Goal: Information Seeking & Learning: Find specific fact

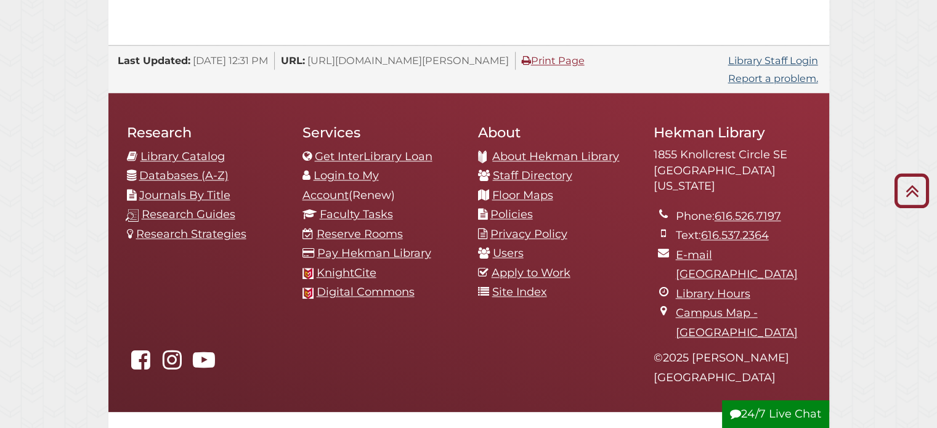
scroll to position [1304, 0]
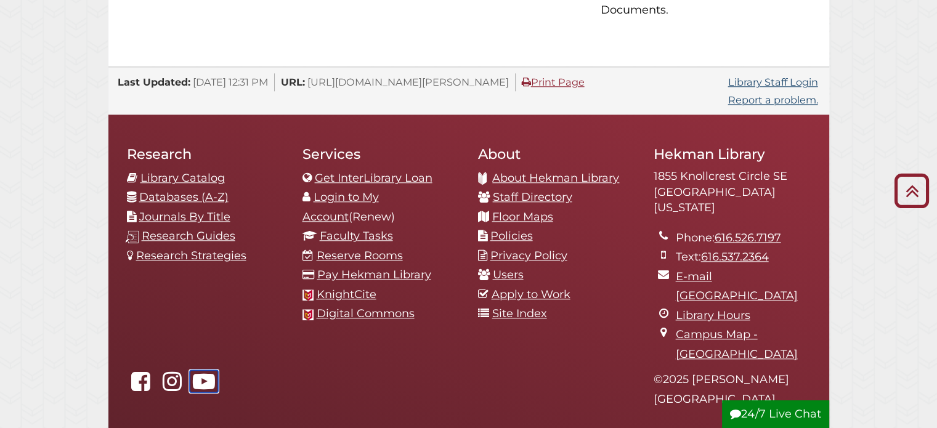
click at [212, 370] on icon "Hekman Library on YouTube" at bounding box center [204, 381] width 28 height 22
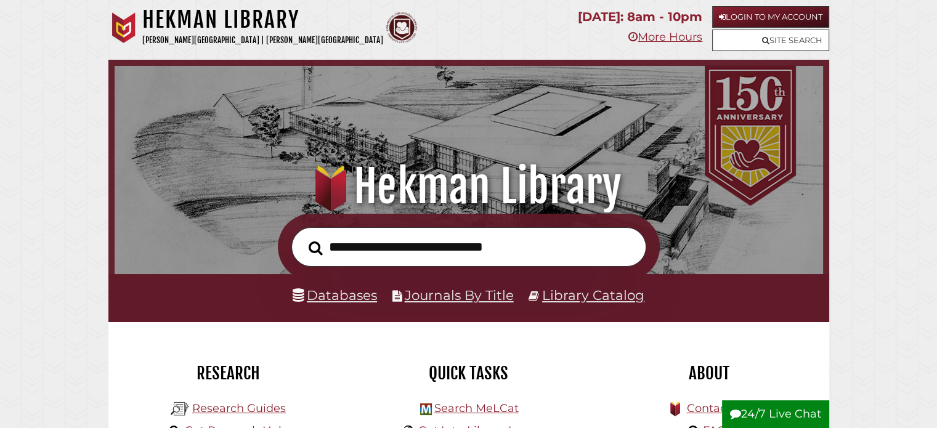
scroll to position [234, 702]
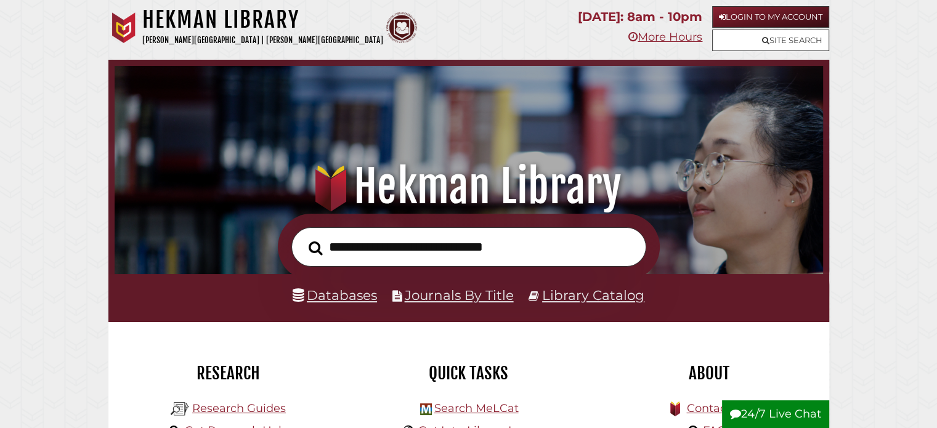
scroll to position [234, 702]
click at [471, 254] on input "text" at bounding box center [468, 247] width 355 height 40
type input "**********"
click at [303, 237] on button "Search" at bounding box center [316, 248] width 26 height 22
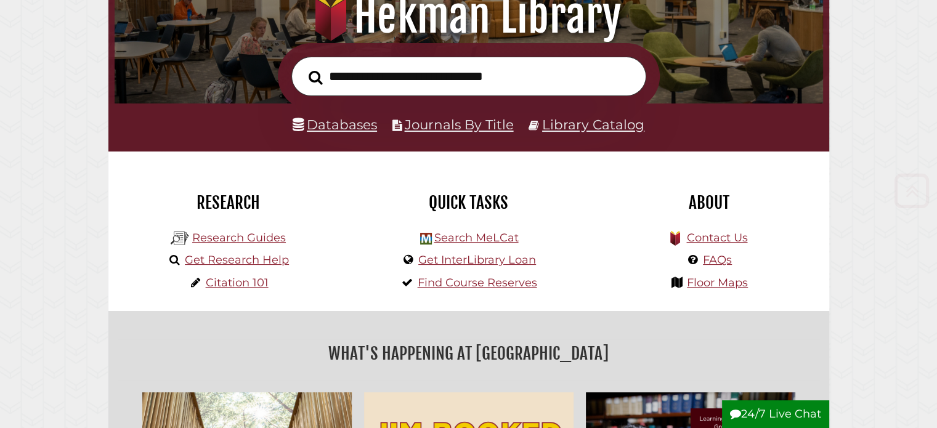
scroll to position [185, 0]
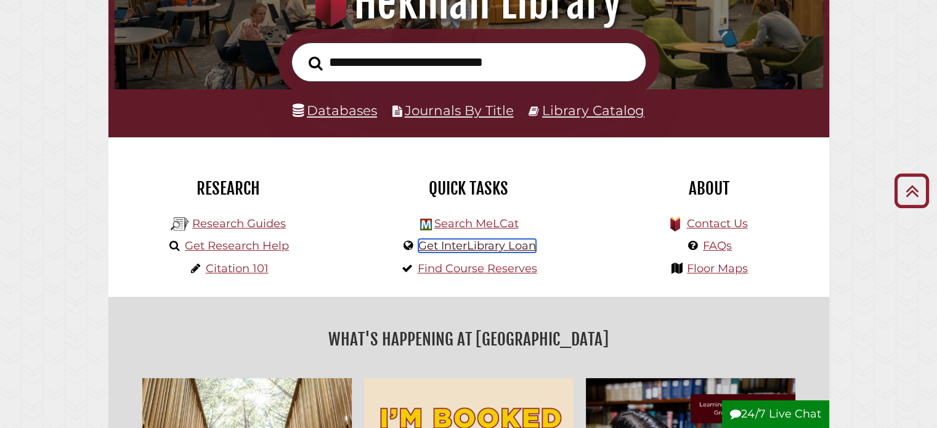
click at [453, 243] on link "Get InterLibrary Loan" at bounding box center [477, 246] width 118 height 14
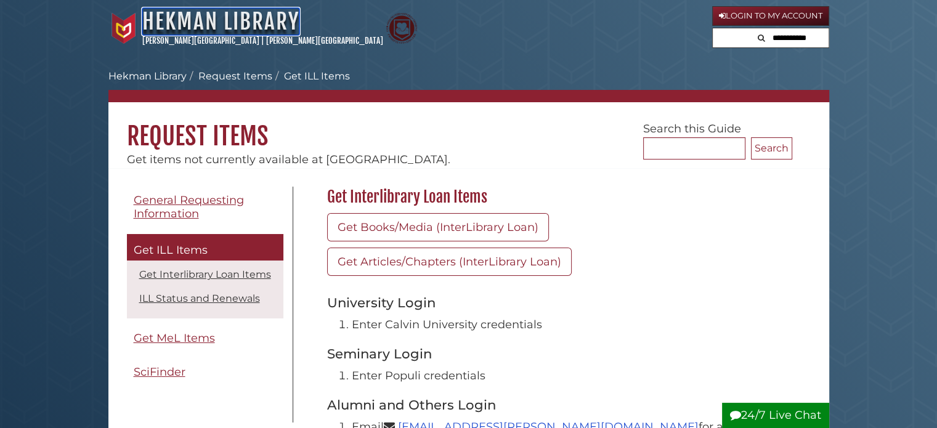
click at [164, 20] on link "Hekman Library" at bounding box center [220, 21] width 157 height 27
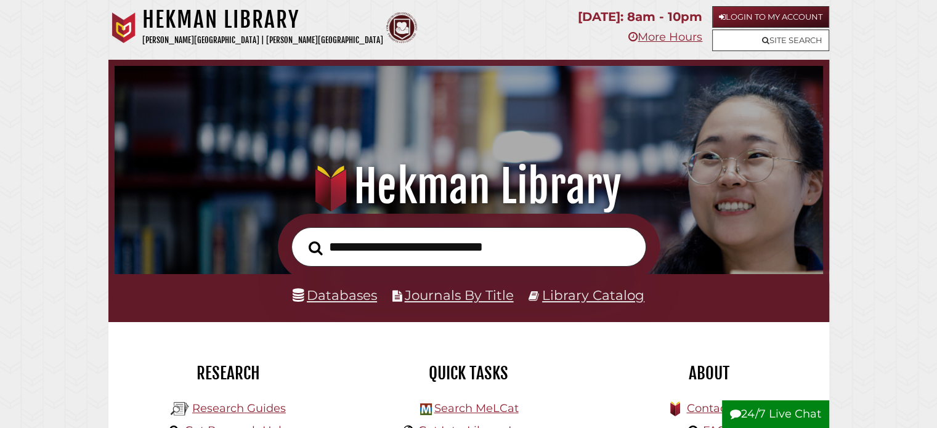
scroll to position [185, 0]
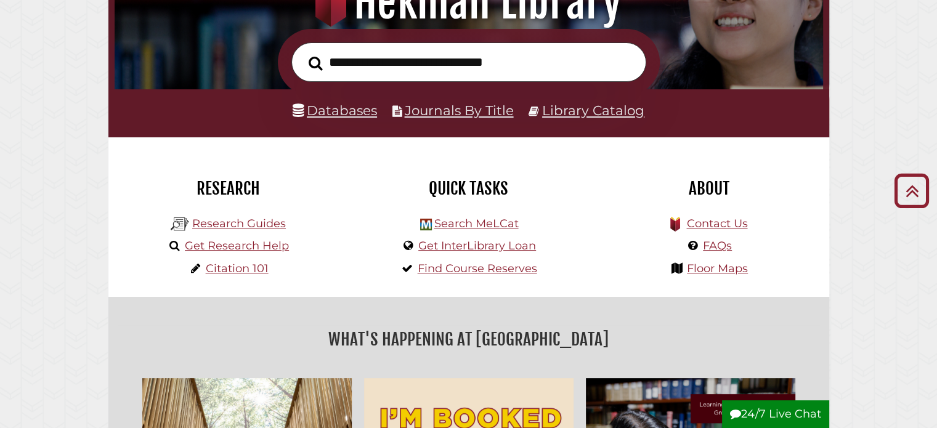
click at [407, 68] on input "text" at bounding box center [468, 63] width 355 height 40
type input "**********"
click at [303, 52] on button "Search" at bounding box center [316, 63] width 26 height 22
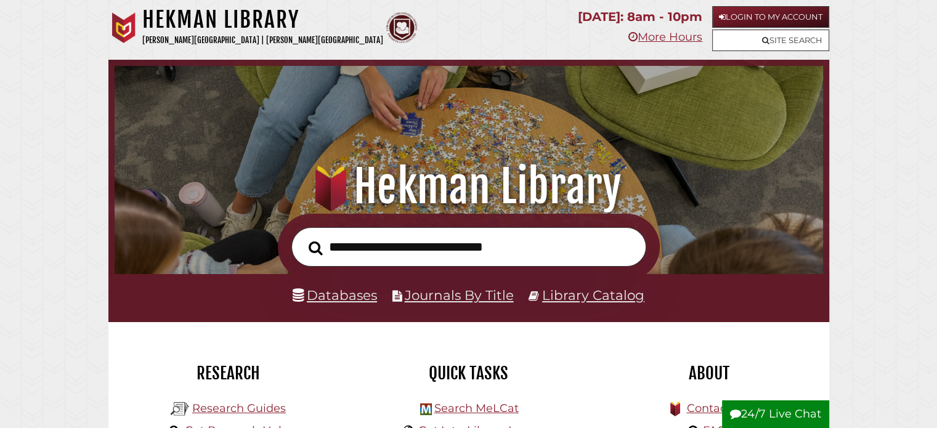
scroll to position [234, 702]
click at [415, 246] on input "text" at bounding box center [468, 247] width 355 height 40
type input "**********"
click at [303, 237] on button "Search" at bounding box center [316, 248] width 26 height 22
